Goal: Task Accomplishment & Management: Manage account settings

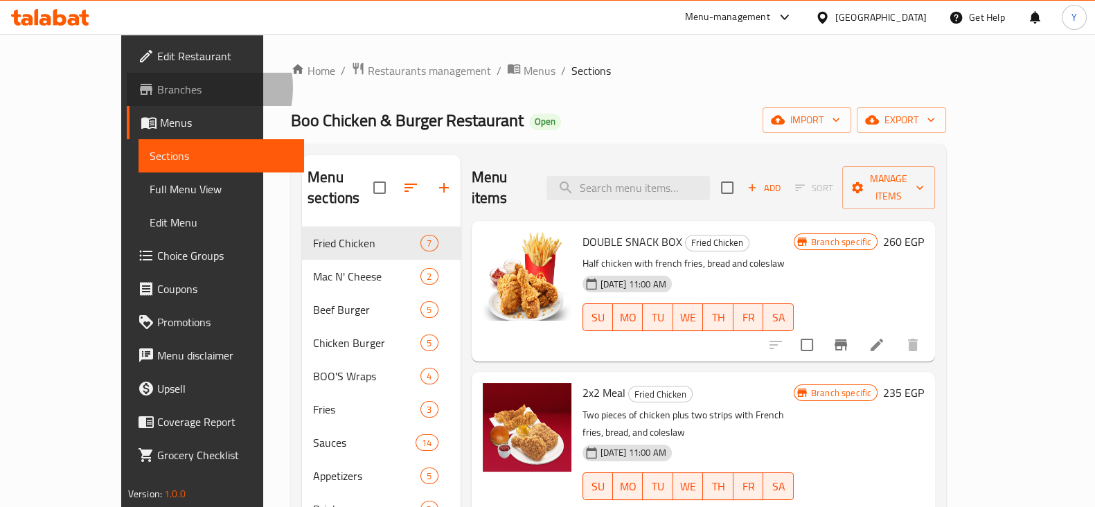
click at [157, 88] on span "Branches" at bounding box center [225, 89] width 136 height 17
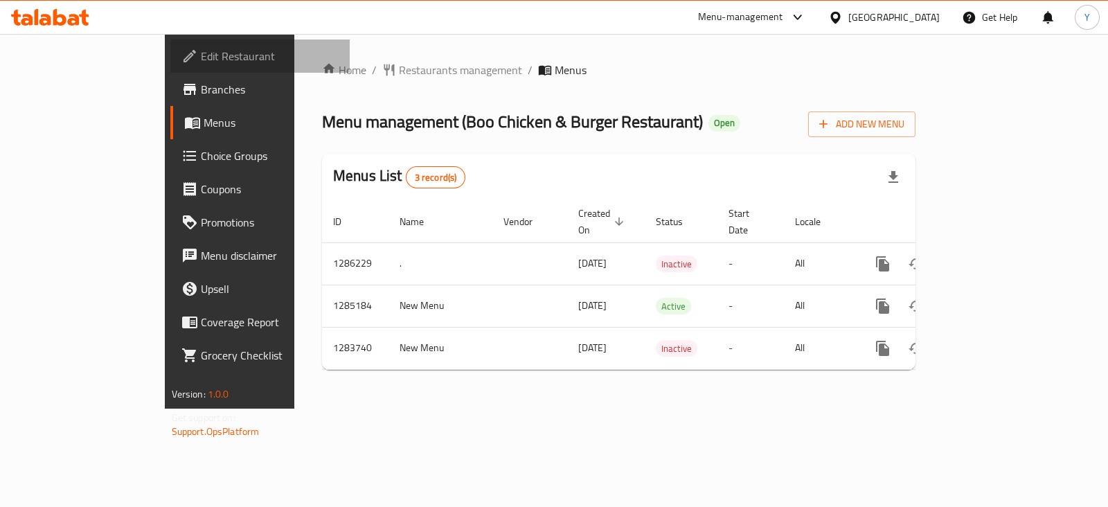
click at [170, 42] on link "Edit Restaurant" at bounding box center [259, 55] width 179 height 33
